Goal: Transaction & Acquisition: Download file/media

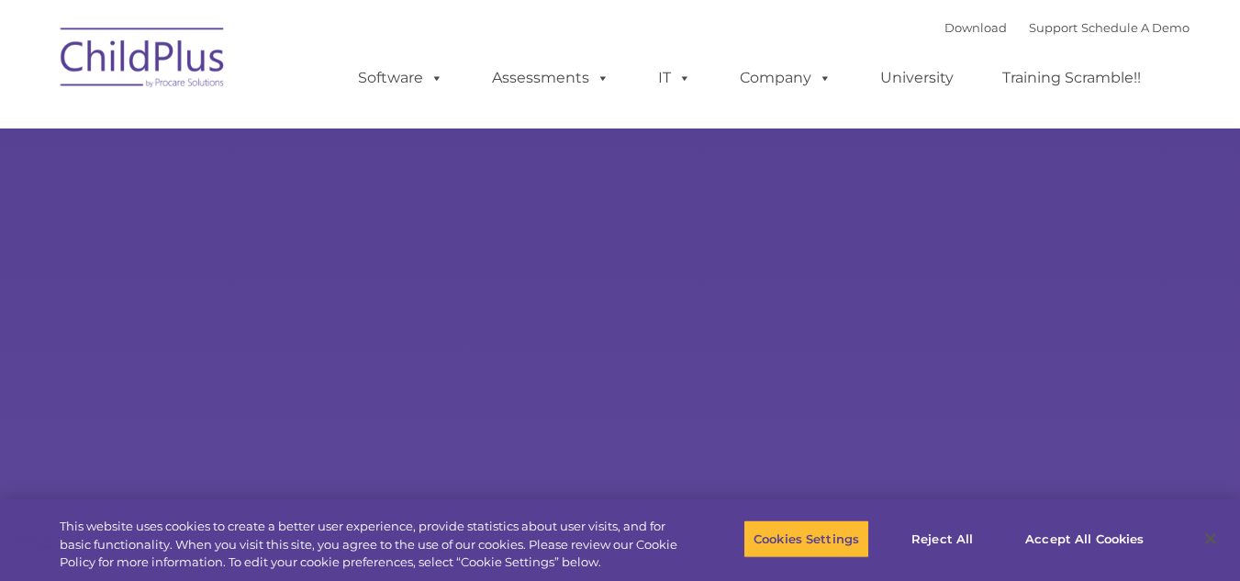
select select "MEDIUM"
click at [955, 28] on link "Download" at bounding box center [976, 27] width 62 height 15
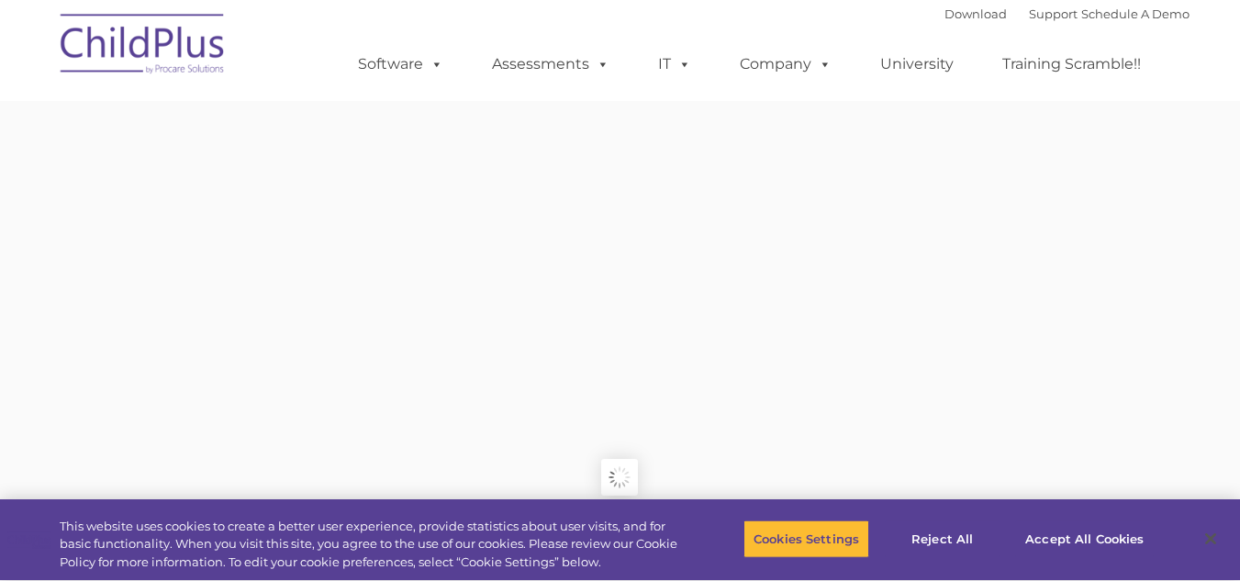
type input ""
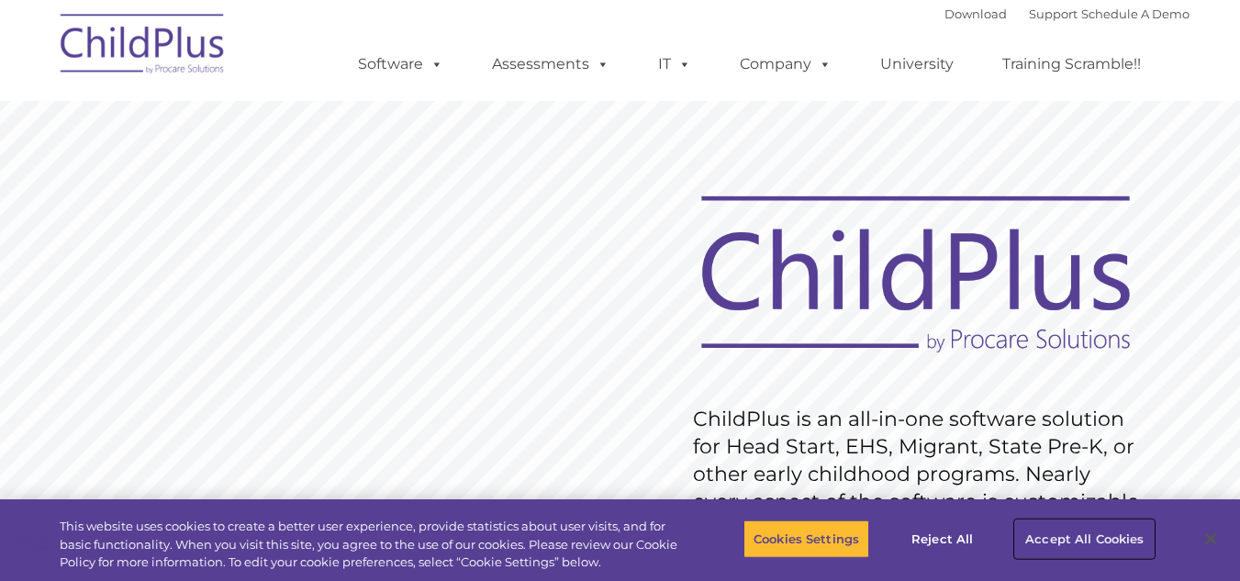
click at [1073, 536] on button "Accept All Cookies" at bounding box center [1084, 539] width 139 height 39
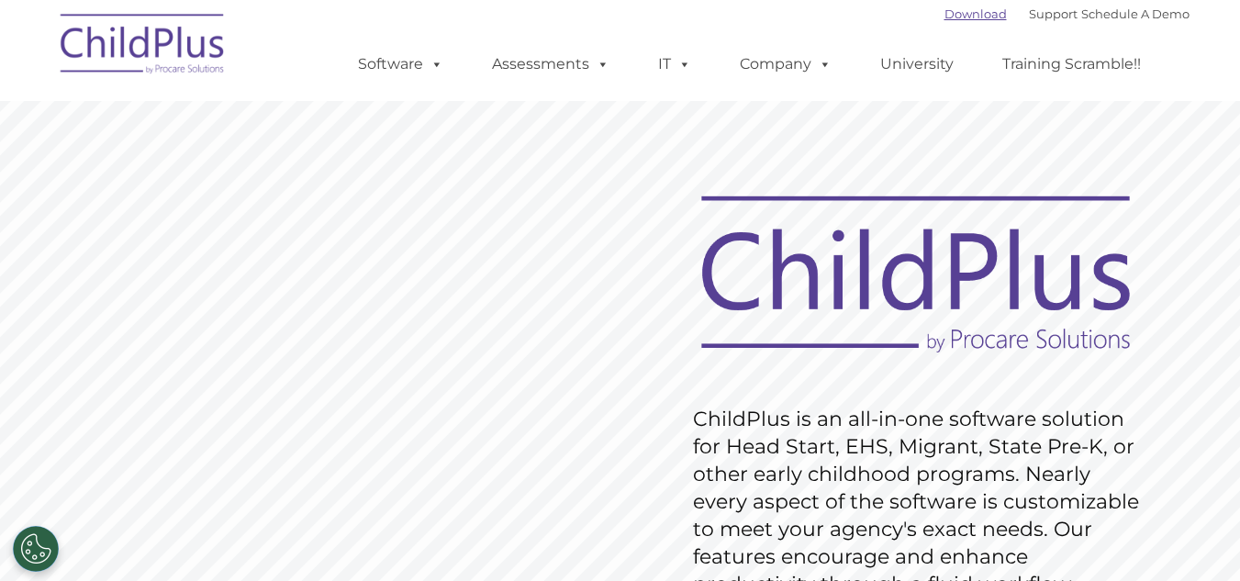
click at [945, 14] on link "Download" at bounding box center [976, 13] width 62 height 15
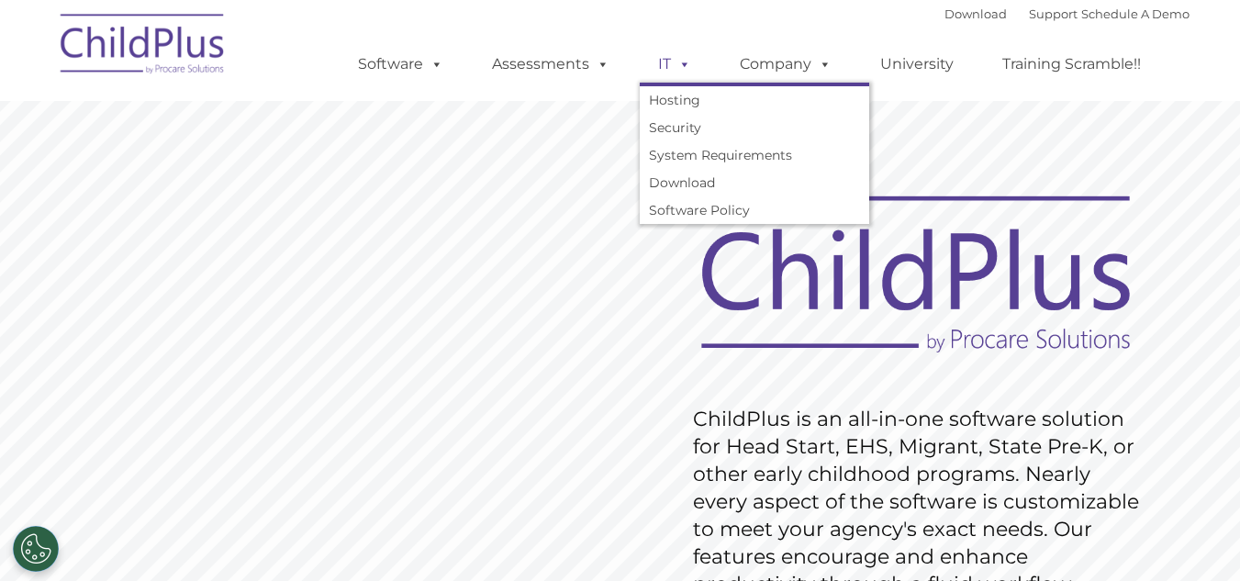
click at [678, 66] on span at bounding box center [681, 63] width 20 height 17
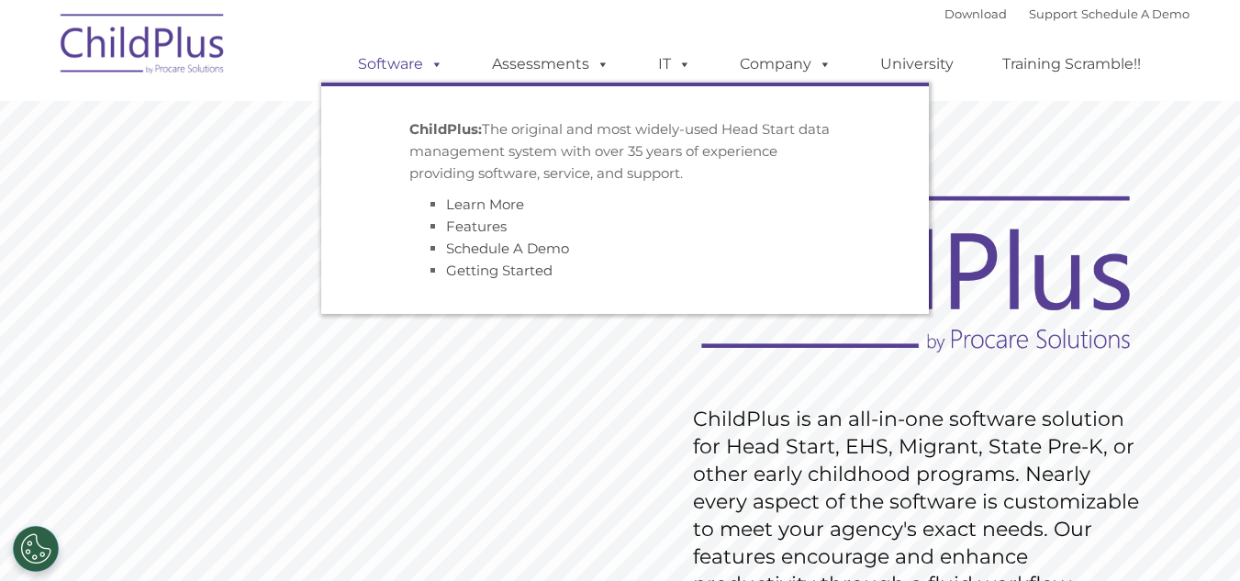
click at [431, 65] on span at bounding box center [433, 63] width 20 height 17
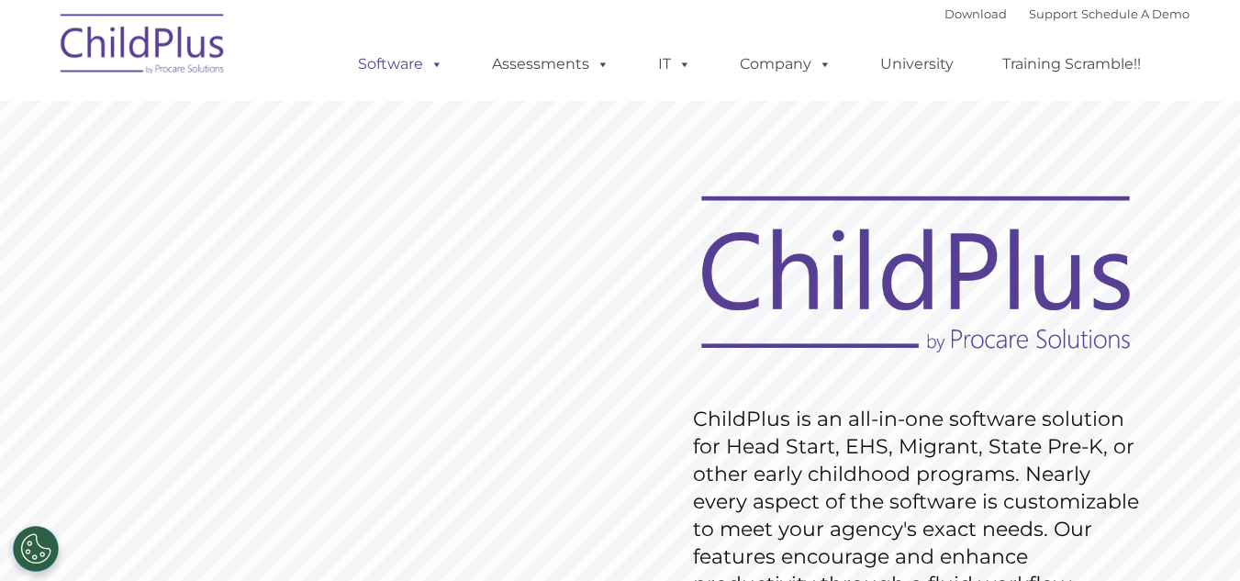
click at [431, 65] on span at bounding box center [433, 63] width 20 height 17
click at [1031, 13] on link "Support" at bounding box center [1053, 13] width 49 height 15
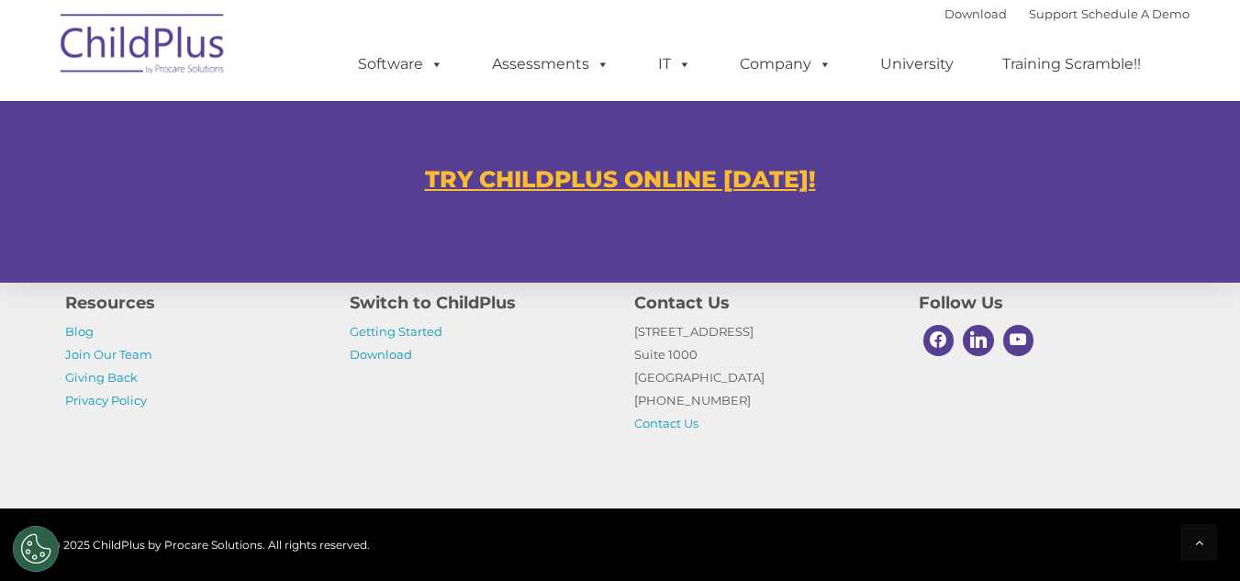
scroll to position [1254, 0]
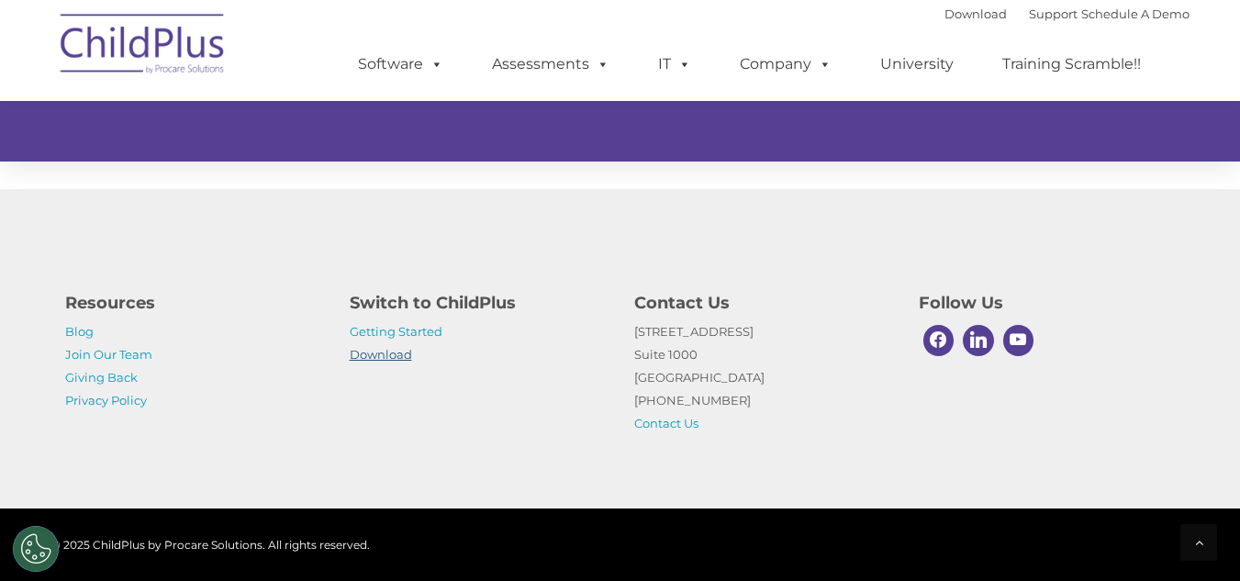
click at [374, 356] on link "Download" at bounding box center [381, 354] width 62 height 15
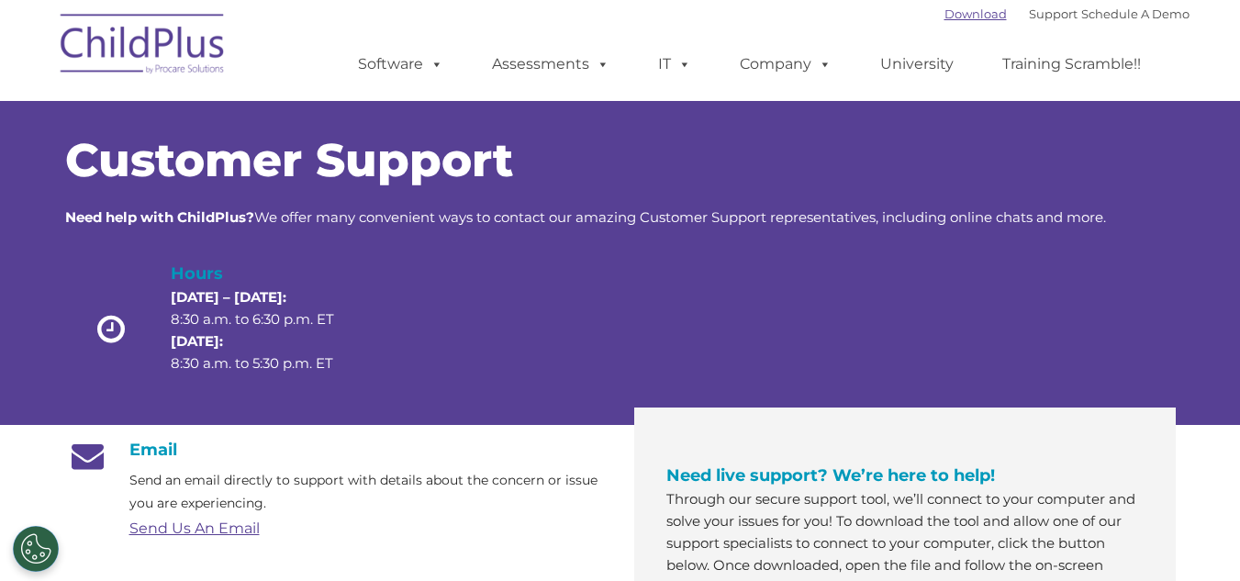
click at [948, 8] on link "Download" at bounding box center [976, 13] width 62 height 15
